Goal: Complete application form

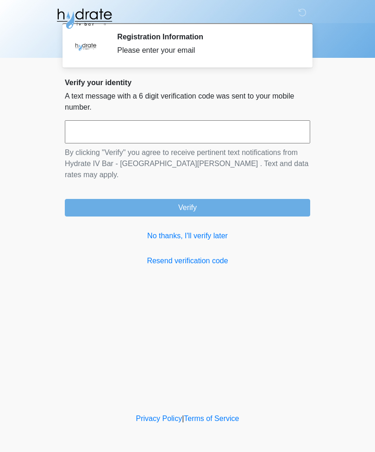
click at [176, 138] on input "text" at bounding box center [187, 131] width 245 height 23
type input "******"
click at [261, 199] on button "Verify" at bounding box center [187, 208] width 245 height 18
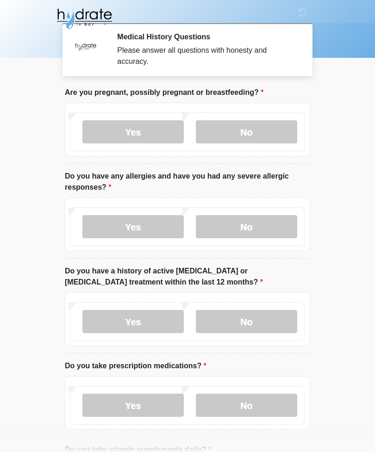
click at [268, 138] on label "No" at bounding box center [246, 131] width 101 height 23
click at [269, 231] on label "No" at bounding box center [246, 226] width 101 height 23
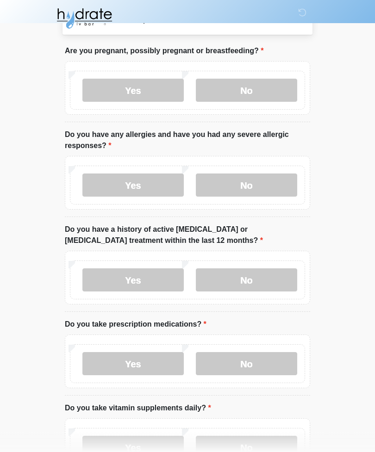
click at [272, 284] on label "No" at bounding box center [246, 280] width 101 height 23
click at [267, 367] on label "No" at bounding box center [246, 363] width 101 height 23
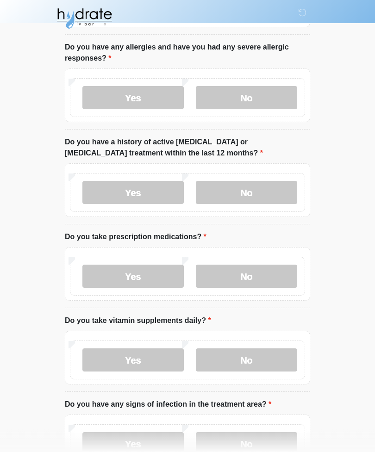
scroll to position [132, 0]
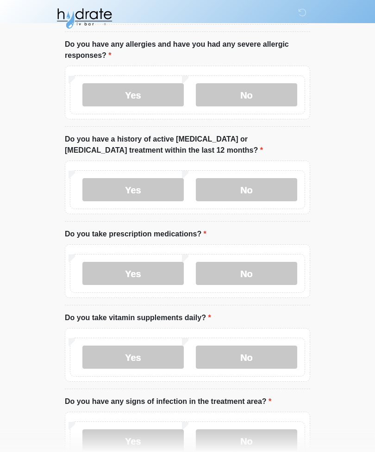
click at [159, 357] on label "Yes" at bounding box center [132, 357] width 101 height 23
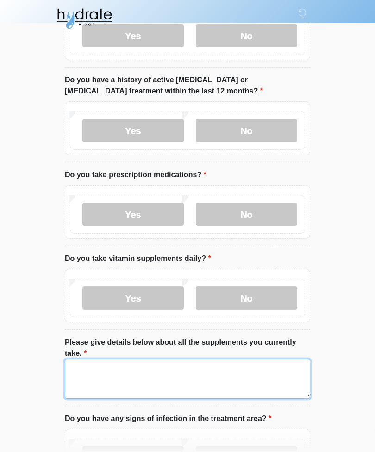
click at [271, 371] on textarea "Please give details below about all the supplements you currently take." at bounding box center [187, 379] width 245 height 40
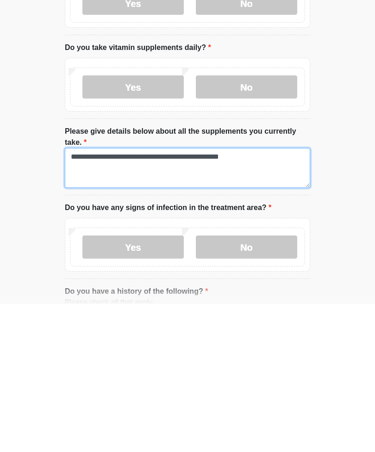
type textarea "**********"
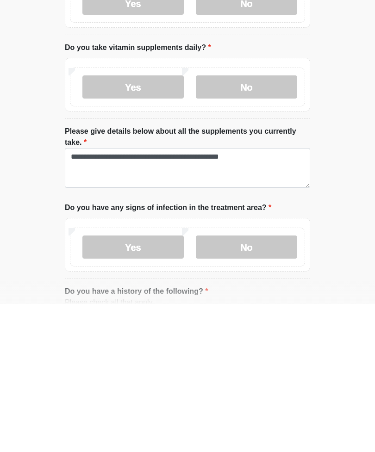
click at [272, 384] on label "No" at bounding box center [246, 395] width 101 height 23
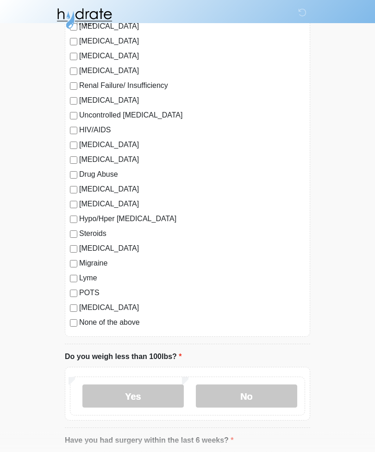
scroll to position [878, 0]
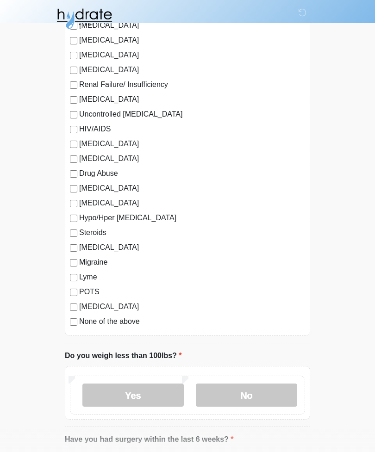
click at [269, 393] on label "No" at bounding box center [246, 395] width 101 height 23
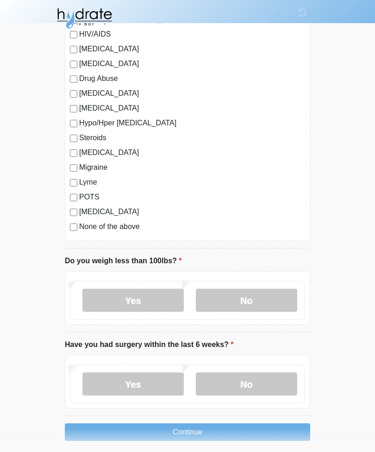
click at [286, 385] on label "No" at bounding box center [246, 384] width 101 height 23
click at [276, 431] on button "Continue" at bounding box center [187, 433] width 245 height 18
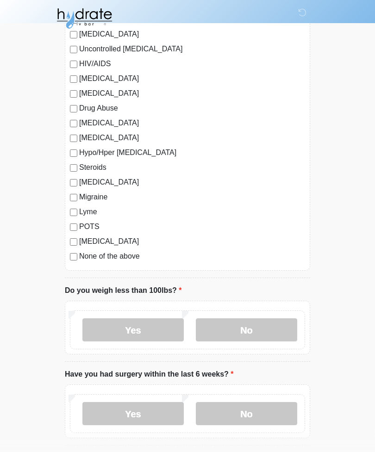
scroll to position [980, 0]
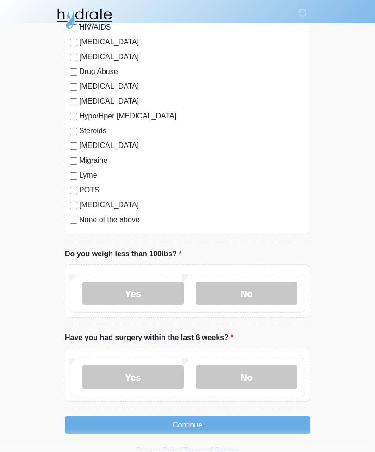
click at [276, 293] on label "No" at bounding box center [246, 293] width 101 height 23
click at [275, 381] on label "No" at bounding box center [246, 377] width 101 height 23
click at [273, 419] on button "Continue" at bounding box center [187, 426] width 245 height 18
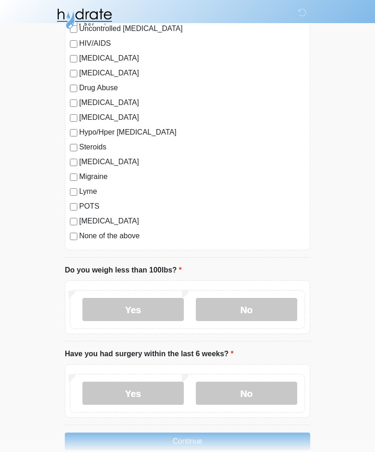
scroll to position [962, 0]
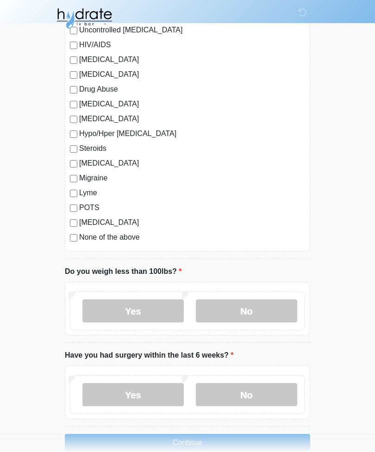
click at [81, 233] on label "None of the above" at bounding box center [192, 237] width 226 height 11
click at [278, 438] on button "Continue" at bounding box center [187, 444] width 245 height 18
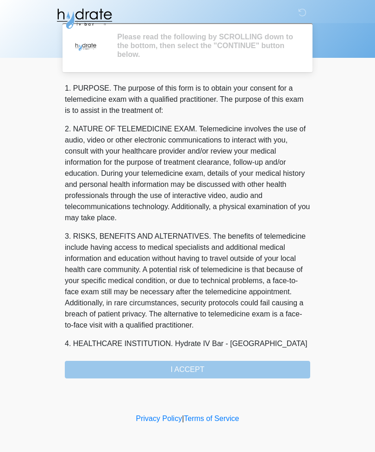
scroll to position [0, 0]
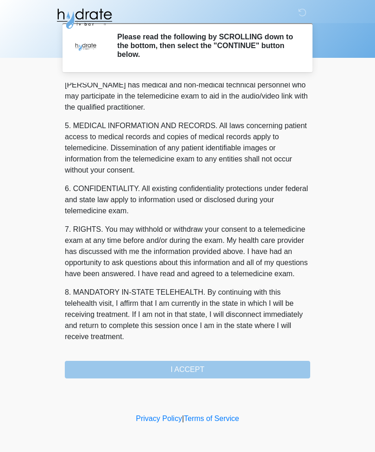
click at [219, 376] on button "I ACCEPT" at bounding box center [187, 370] width 245 height 18
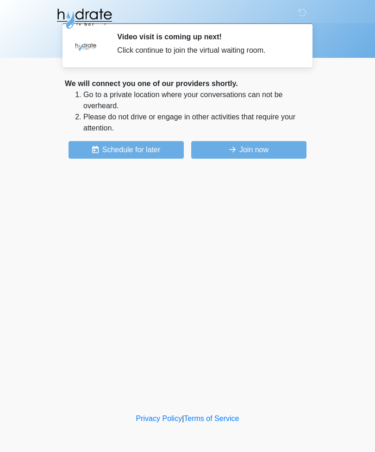
click at [265, 150] on button "Join now" at bounding box center [248, 150] width 115 height 18
